Goal: Information Seeking & Learning: Learn about a topic

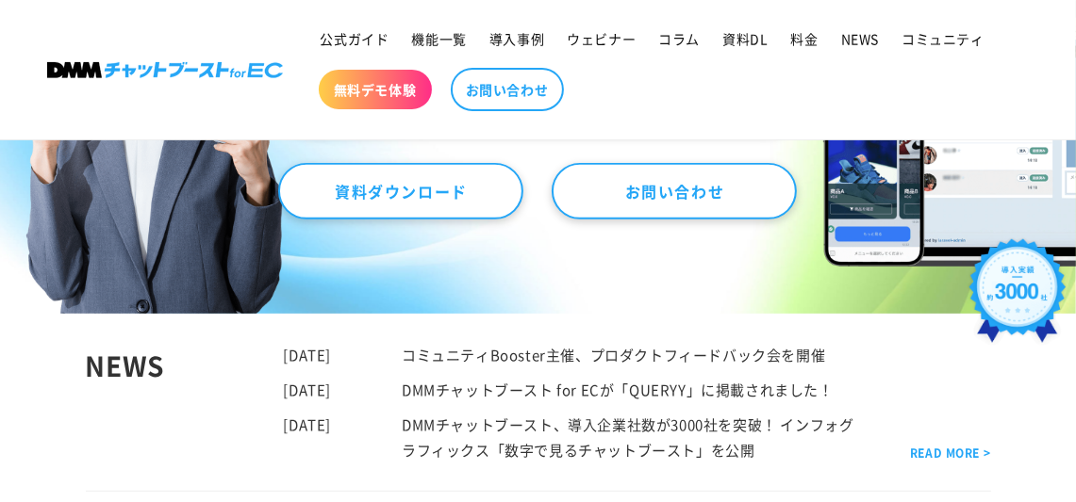
scroll to position [659, 0]
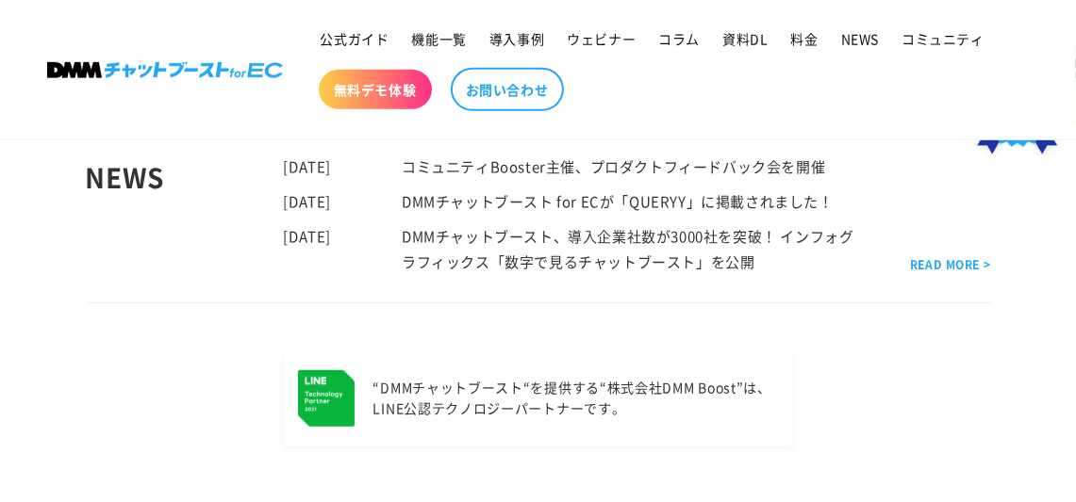
click at [504, 401] on p "“DMMチャットブースト“を提供する “株式会社DMM Boost”は、 LINE公認テクノロジーパートナーです。" at bounding box center [572, 398] width 399 height 41
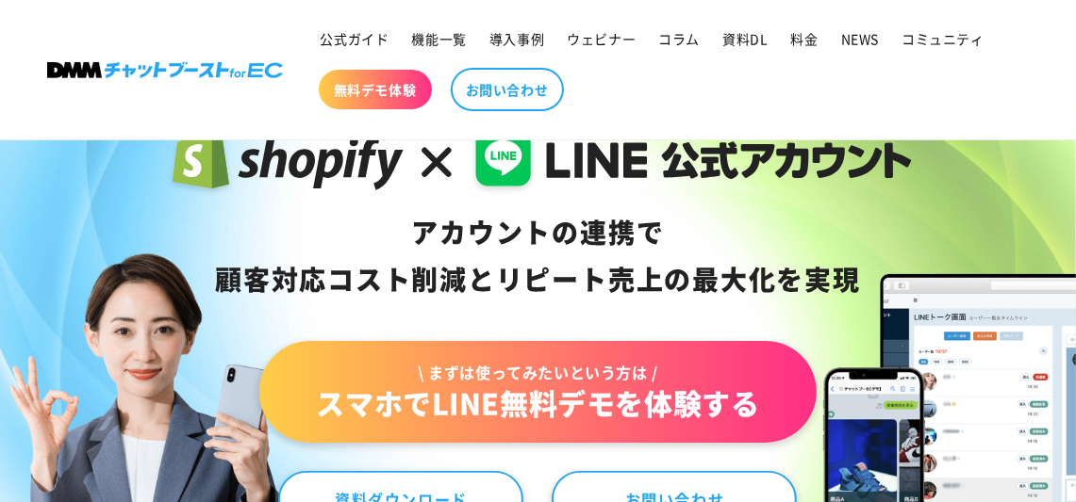
scroll to position [0, 0]
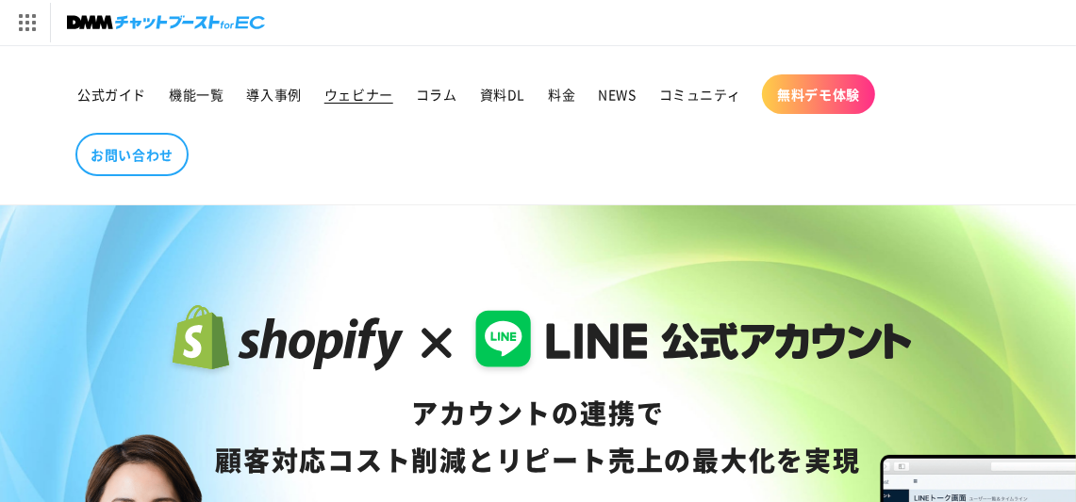
click at [370, 90] on span "ウェビナー" at bounding box center [358, 94] width 69 height 17
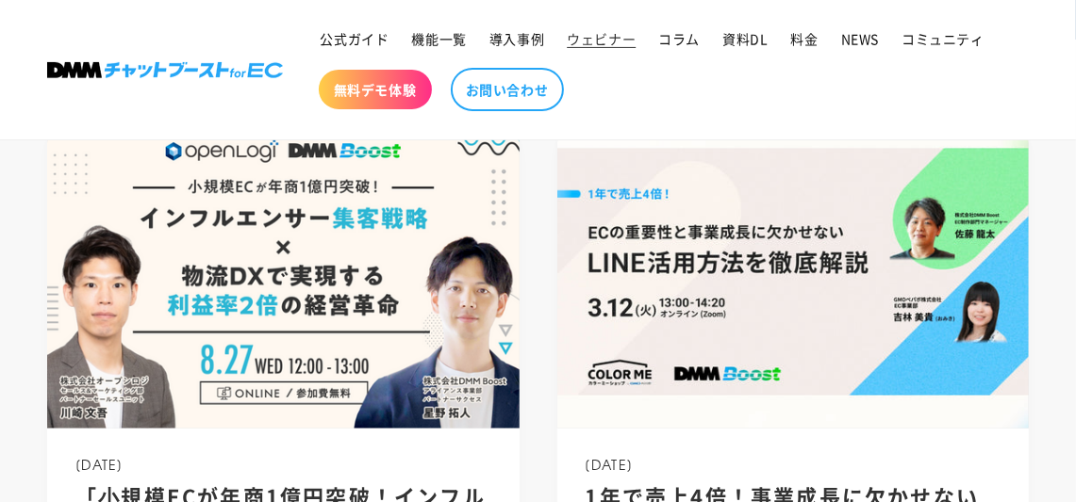
scroll to position [376, 0]
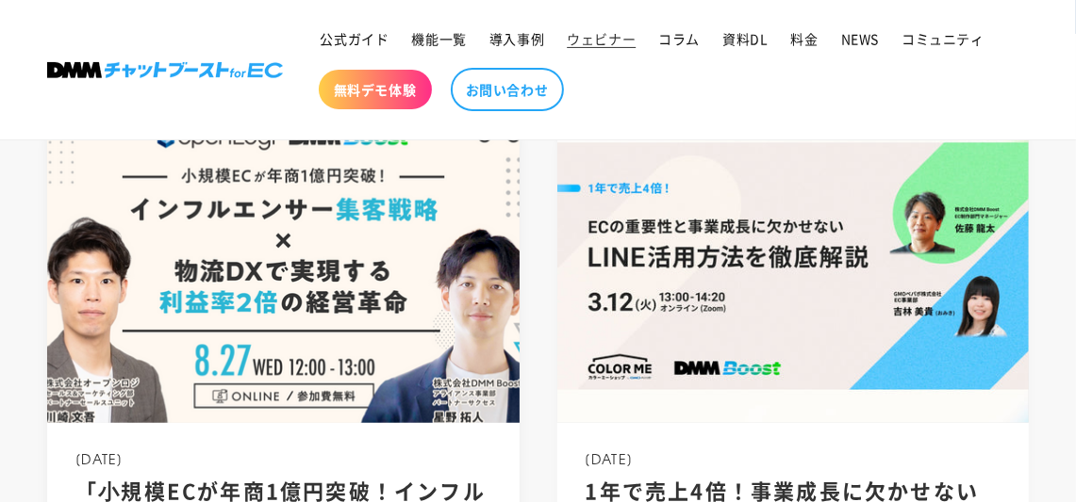
drag, startPoint x: 534, startPoint y: 443, endPoint x: 376, endPoint y: 436, distance: 157.6
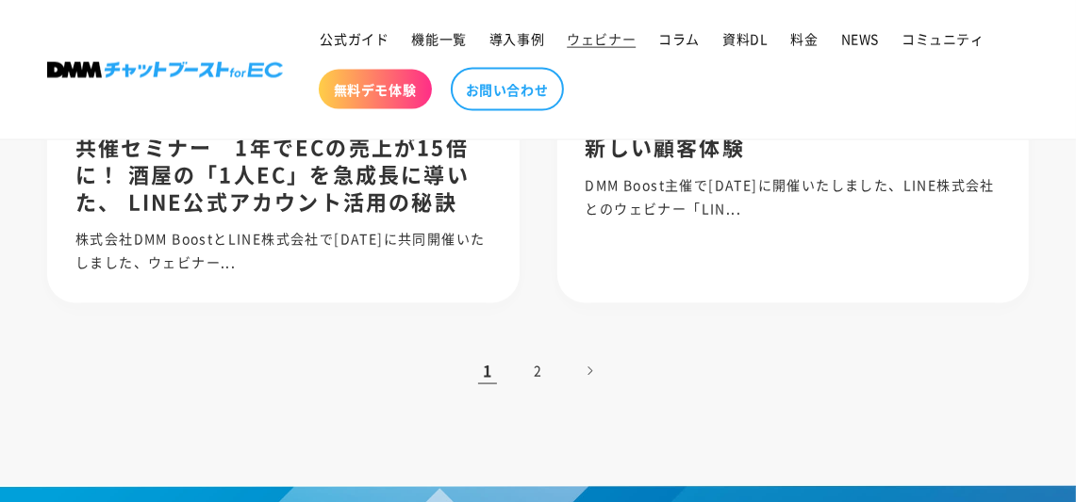
scroll to position [1980, 0]
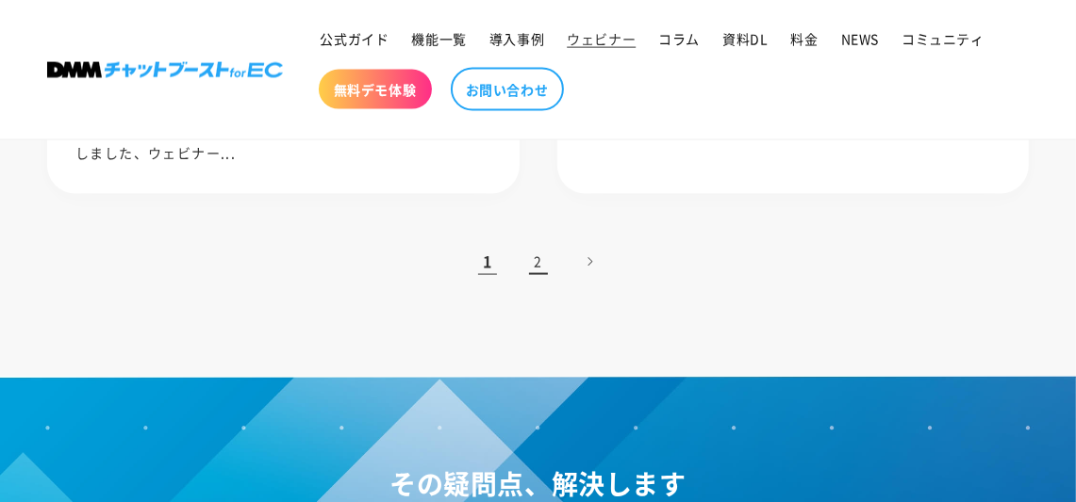
click at [536, 257] on link "2" at bounding box center [538, 261] width 41 height 41
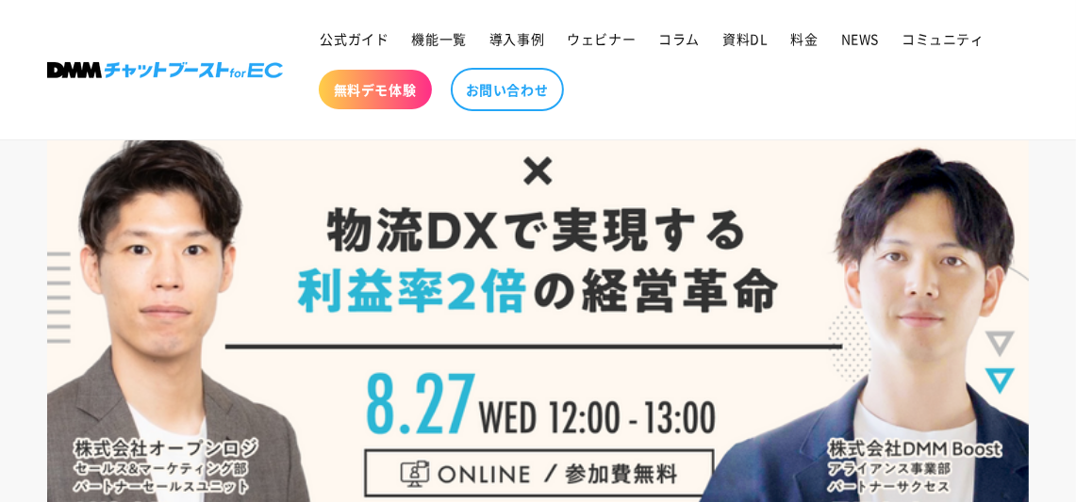
scroll to position [376, 0]
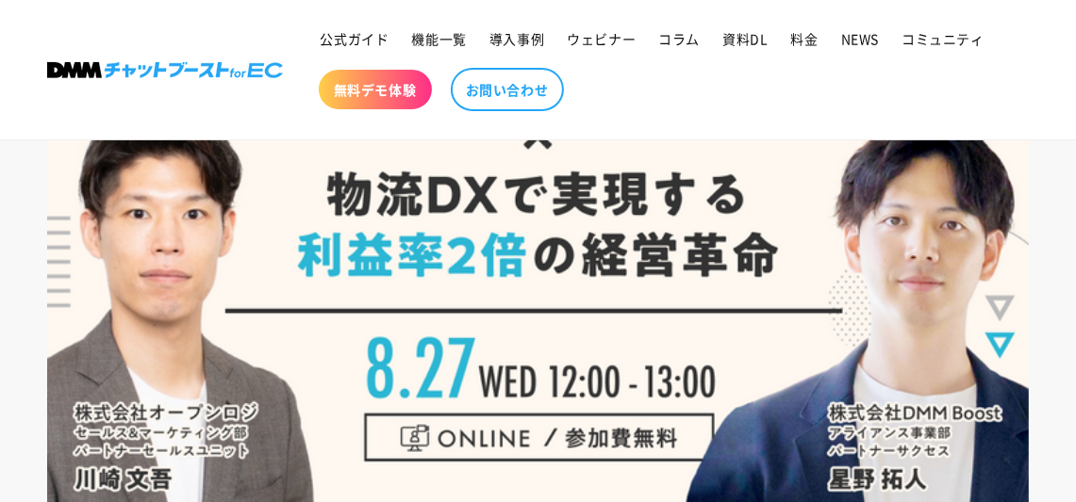
click at [453, 366] on img at bounding box center [537, 185] width 981 height 655
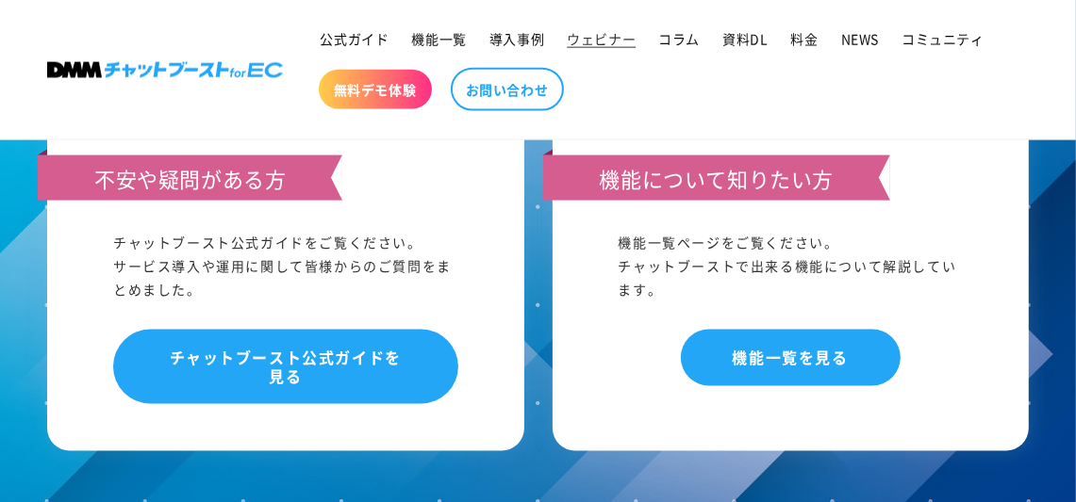
scroll to position [1790, 0]
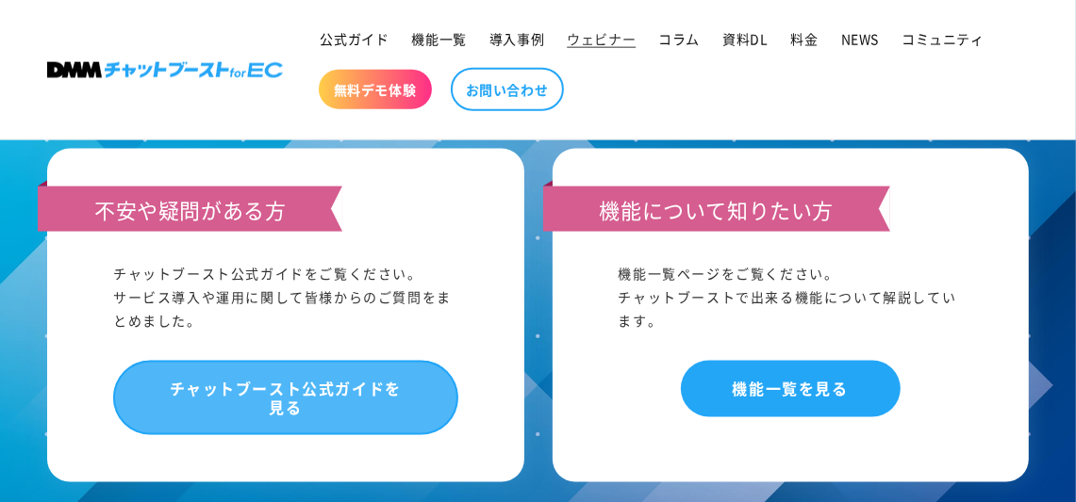
click at [331, 389] on link "チャットブースト公式ガイドを見る" at bounding box center [285, 398] width 345 height 74
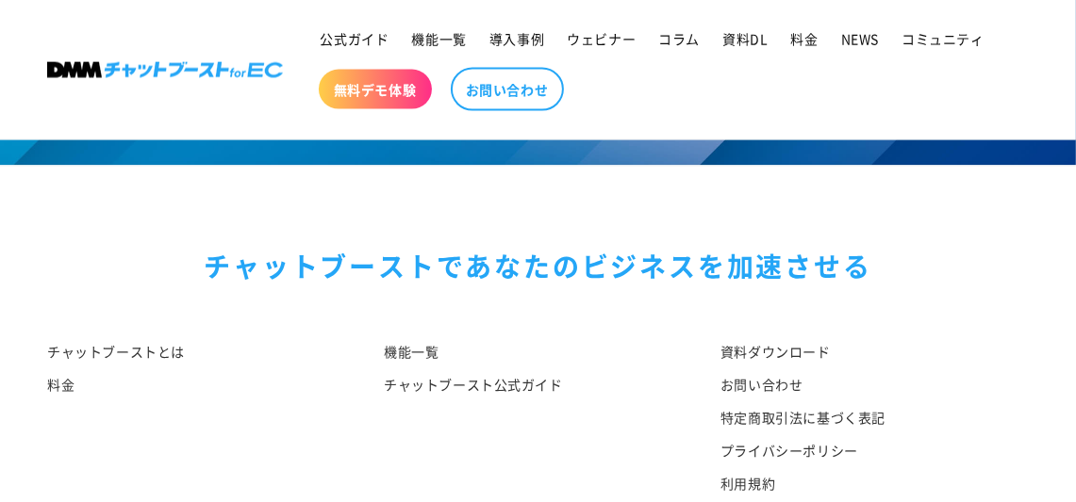
scroll to position [1817, 0]
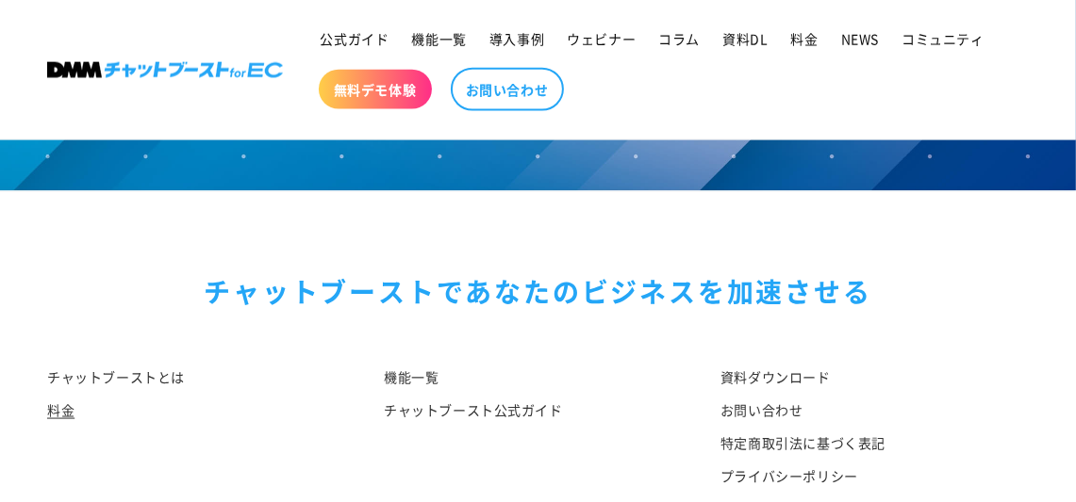
click at [58, 400] on link "料金" at bounding box center [60, 410] width 27 height 33
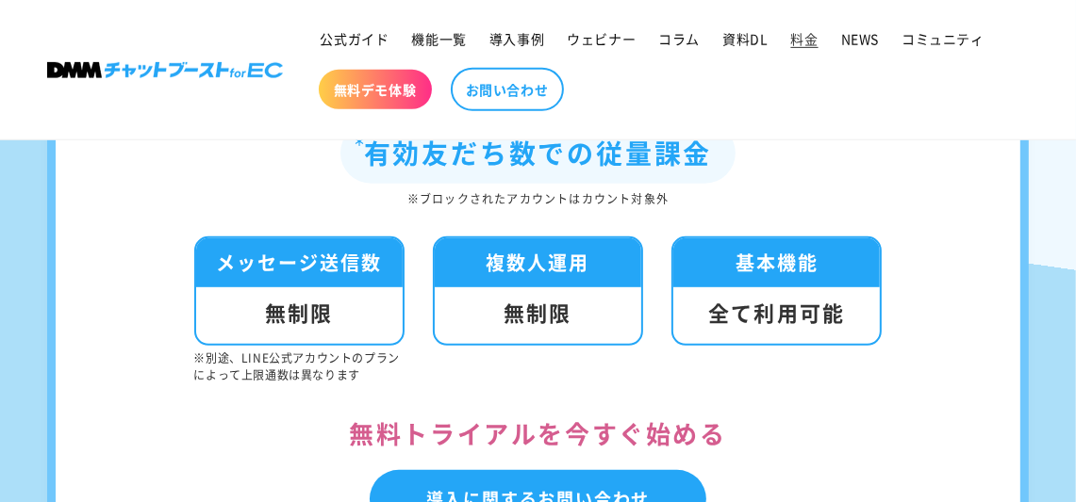
scroll to position [659, 0]
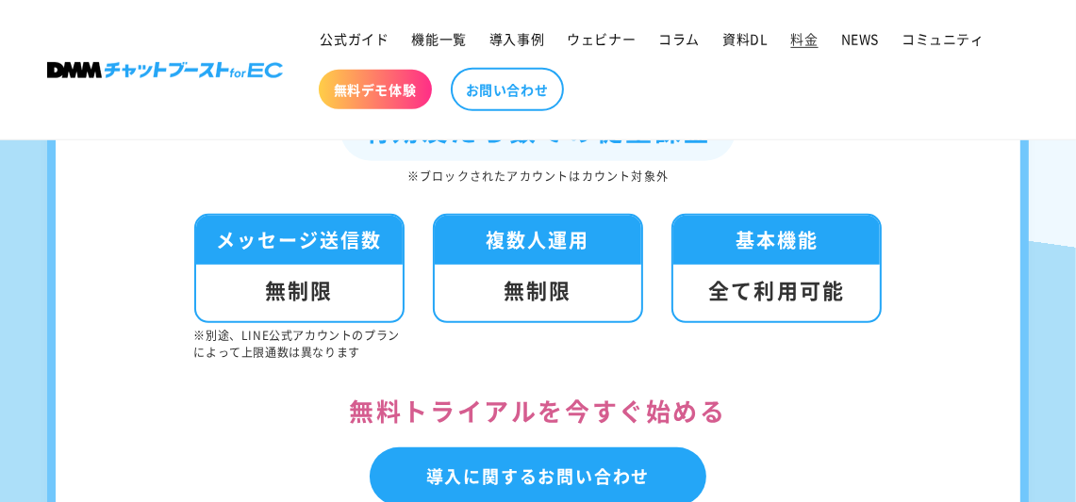
drag, startPoint x: 86, startPoint y: 99, endPoint x: 506, endPoint y: 133, distance: 421.8
click at [506, 133] on header "公式ガイド 機能一覧 導入事例 ウェビナー コラム 資料DL 料金 NEWS コミュニティ 無料デモ体験" at bounding box center [538, 70] width 1076 height 140
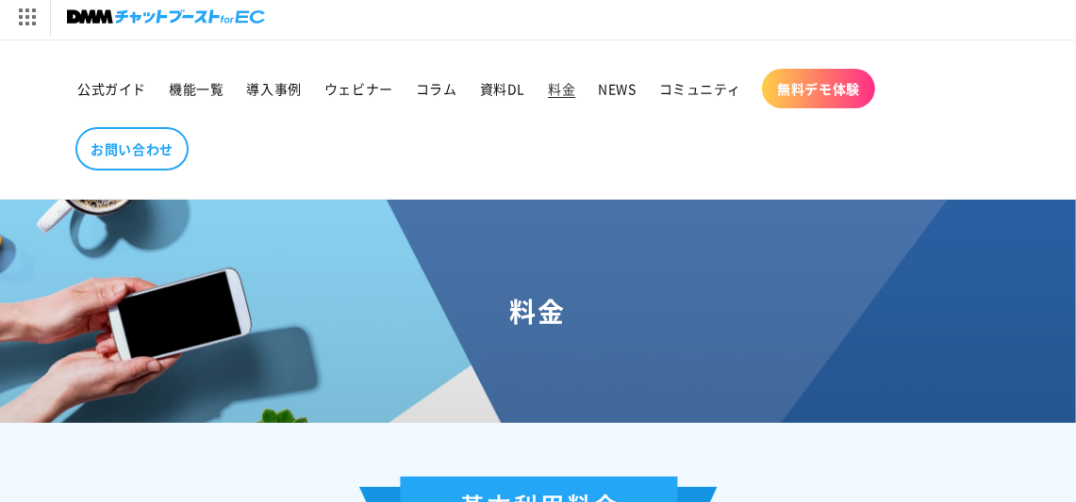
scroll to position [0, 0]
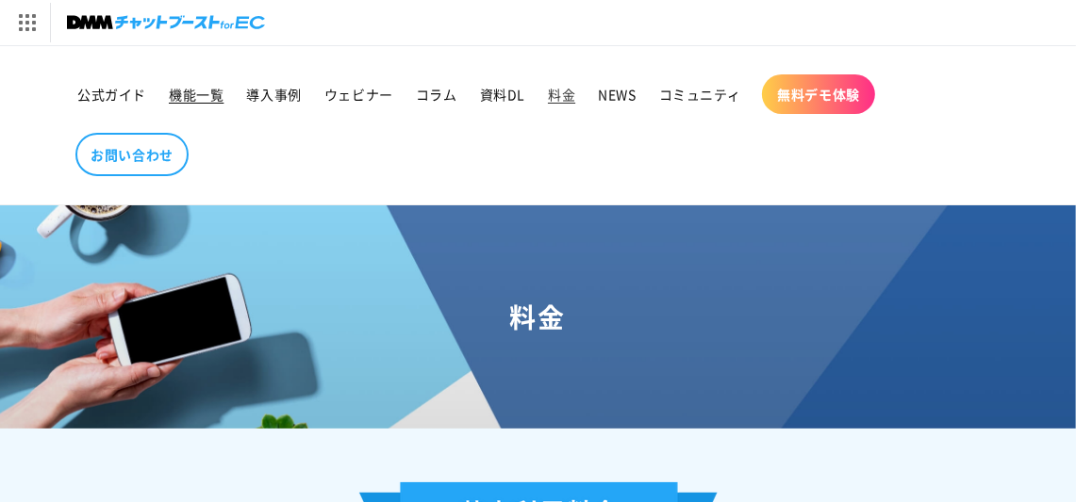
click at [184, 92] on span "機能一覧" at bounding box center [196, 94] width 55 height 17
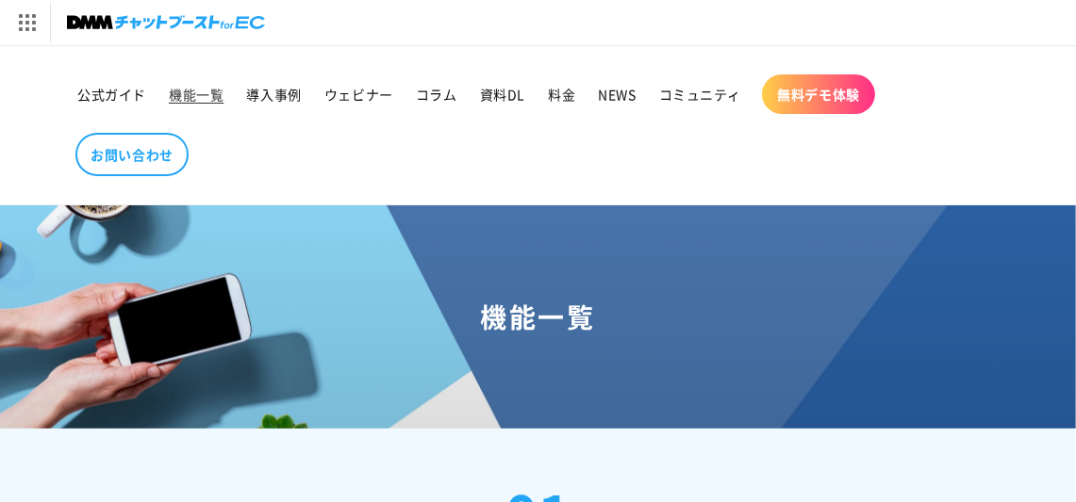
click at [596, 324] on h1 "機能一覧" at bounding box center [538, 317] width 1030 height 34
drag, startPoint x: 596, startPoint y: 323, endPoint x: 571, endPoint y: 335, distance: 27.0
click at [571, 335] on div "機能一覧" at bounding box center [538, 317] width 1076 height 222
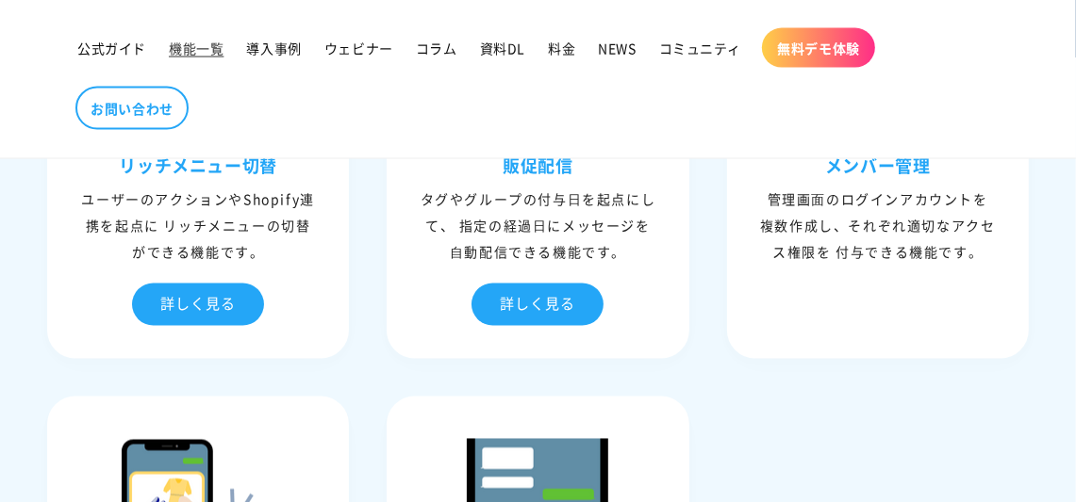
scroll to position [2167, 0]
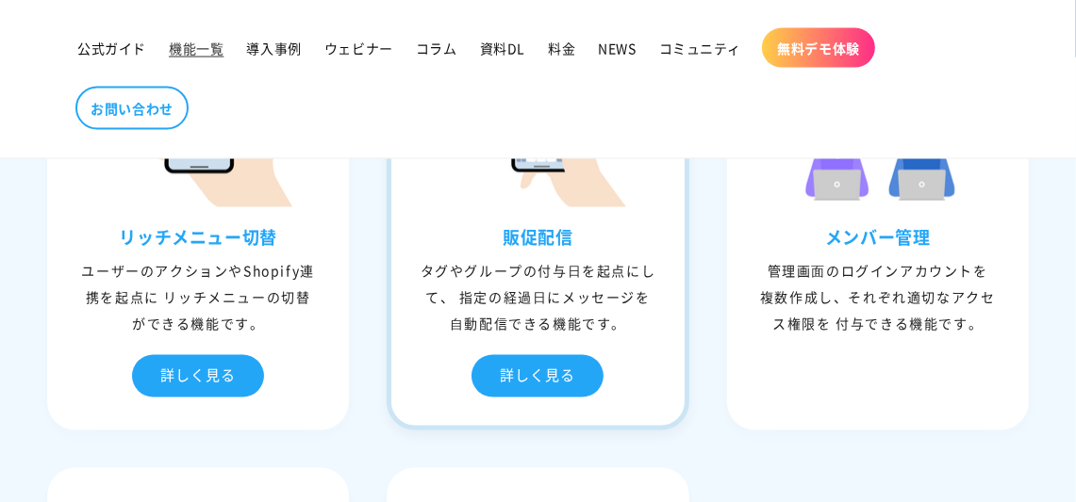
drag, startPoint x: 571, startPoint y: 334, endPoint x: 580, endPoint y: 272, distance: 62.8
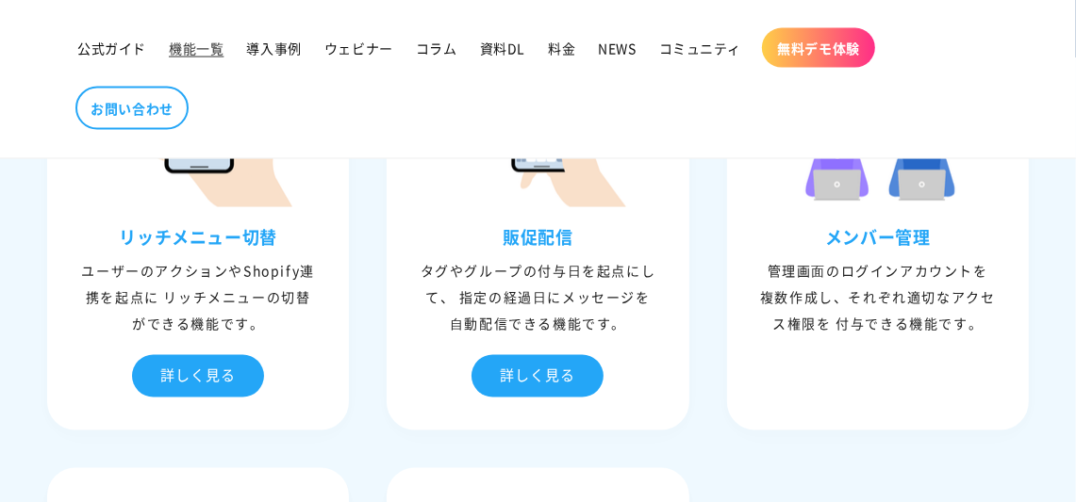
drag, startPoint x: 580, startPoint y: 272, endPoint x: 357, endPoint y: 304, distance: 224.8
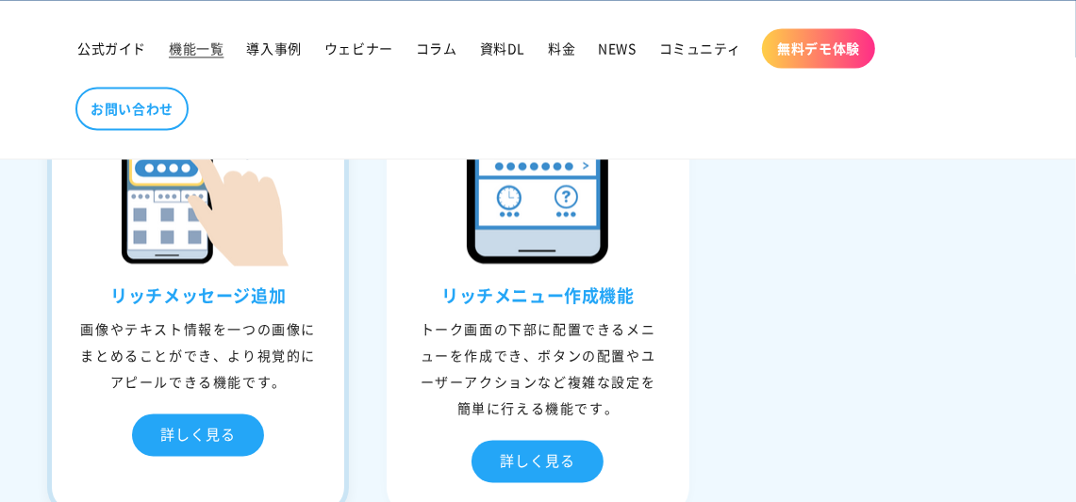
scroll to position [2639, 0]
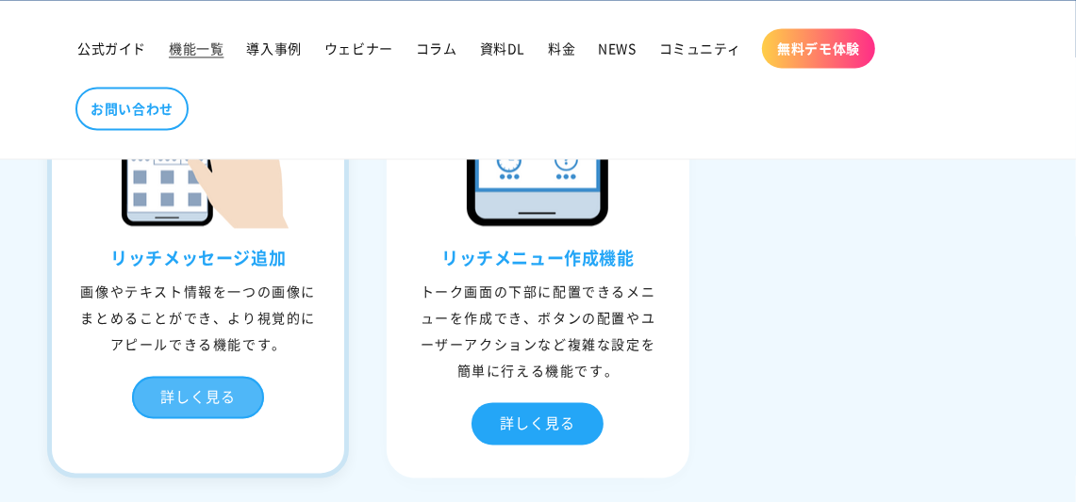
click at [202, 389] on div "詳しく見る" at bounding box center [198, 397] width 132 height 42
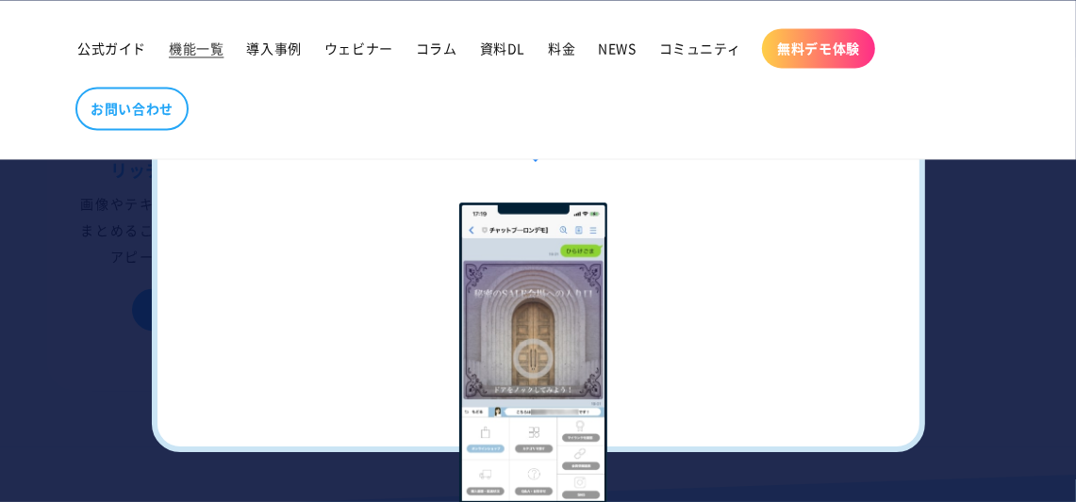
scroll to position [2733, 0]
click at [235, 295] on li "リンクも設定でき、サイトなどへの誘導も可能" at bounding box center [533, 372] width 677 height 338
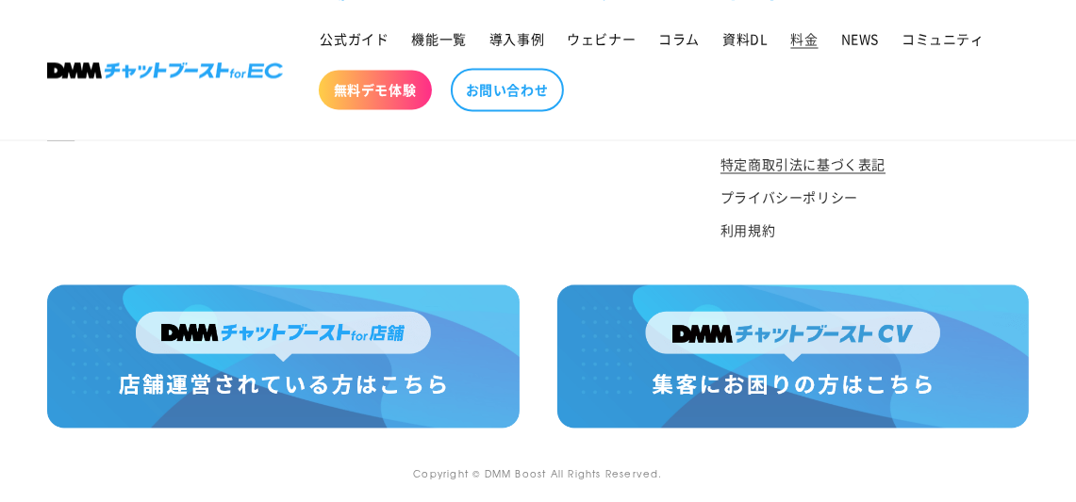
scroll to position [2587, 0]
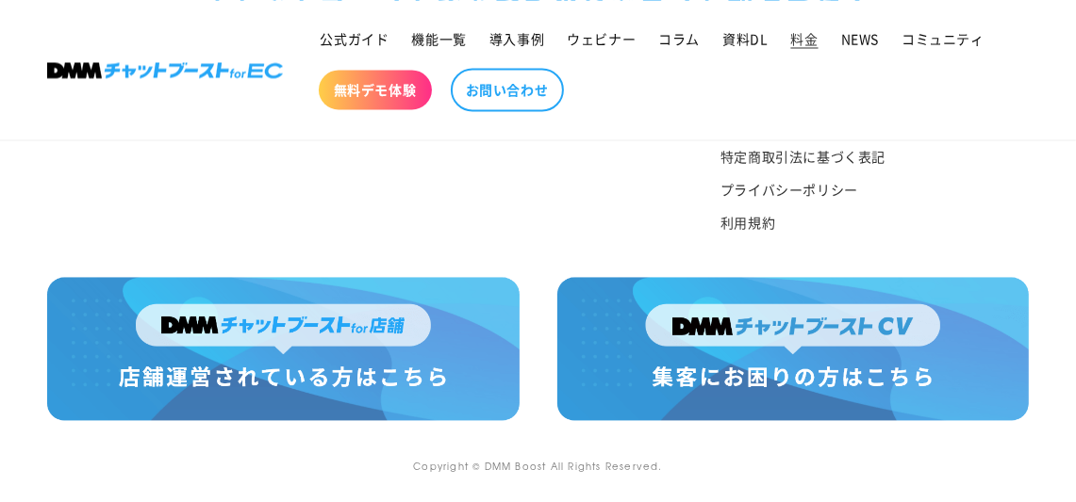
click at [334, 351] on img at bounding box center [283, 348] width 472 height 143
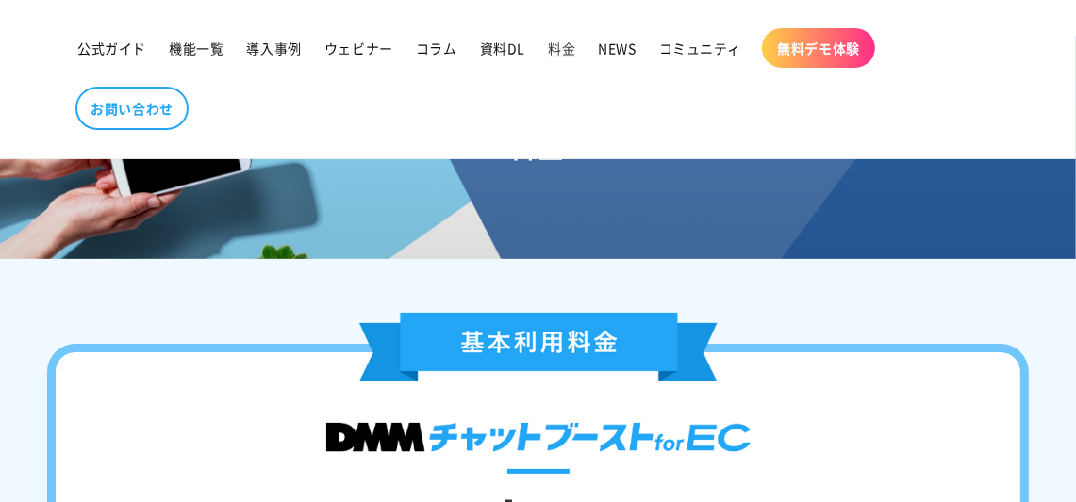
scroll to position [0, 0]
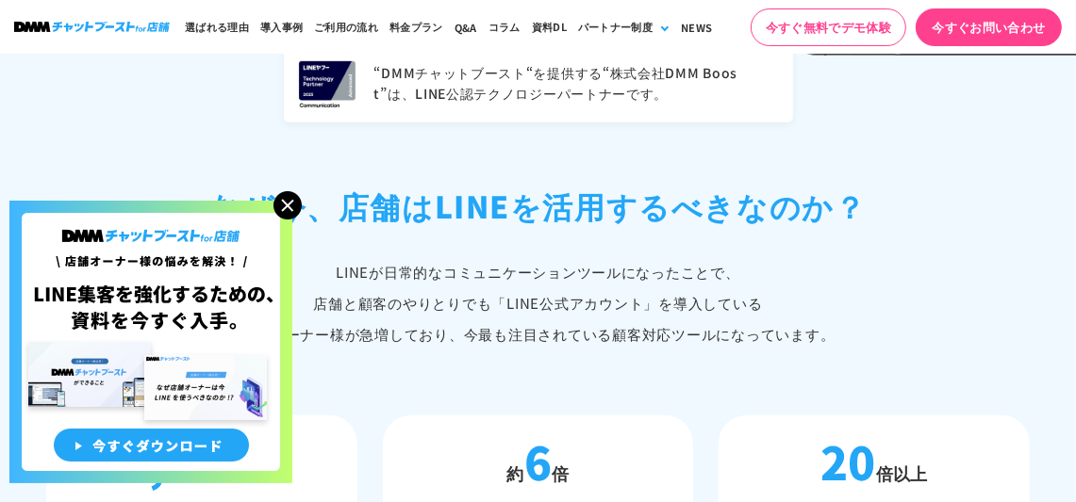
scroll to position [753, 0]
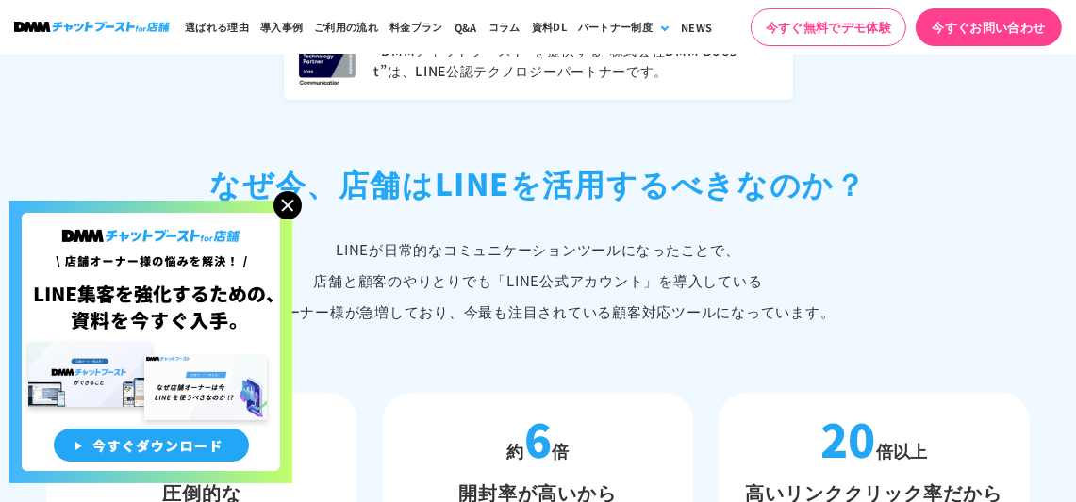
click at [288, 202] on img at bounding box center [287, 205] width 28 height 28
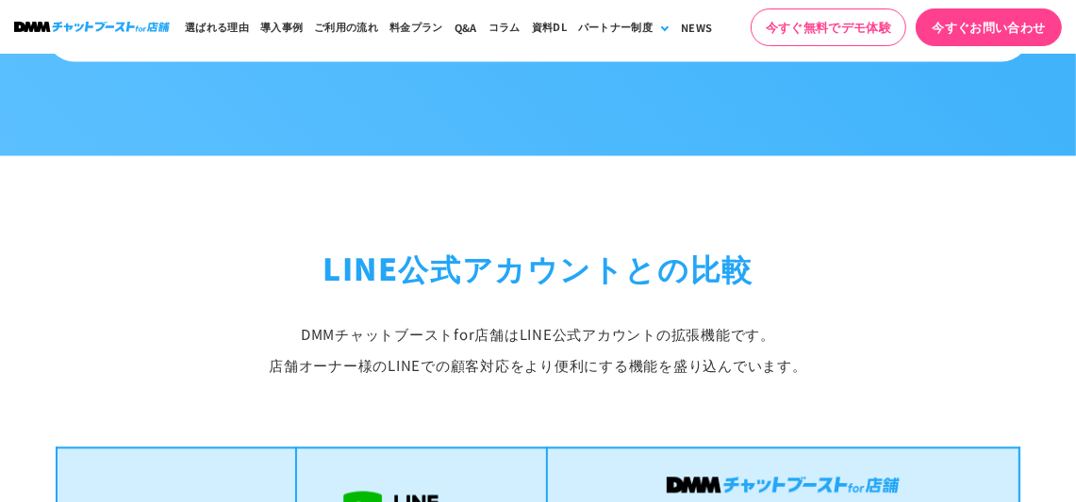
scroll to position [2827, 0]
